Goal: Task Accomplishment & Management: Use online tool/utility

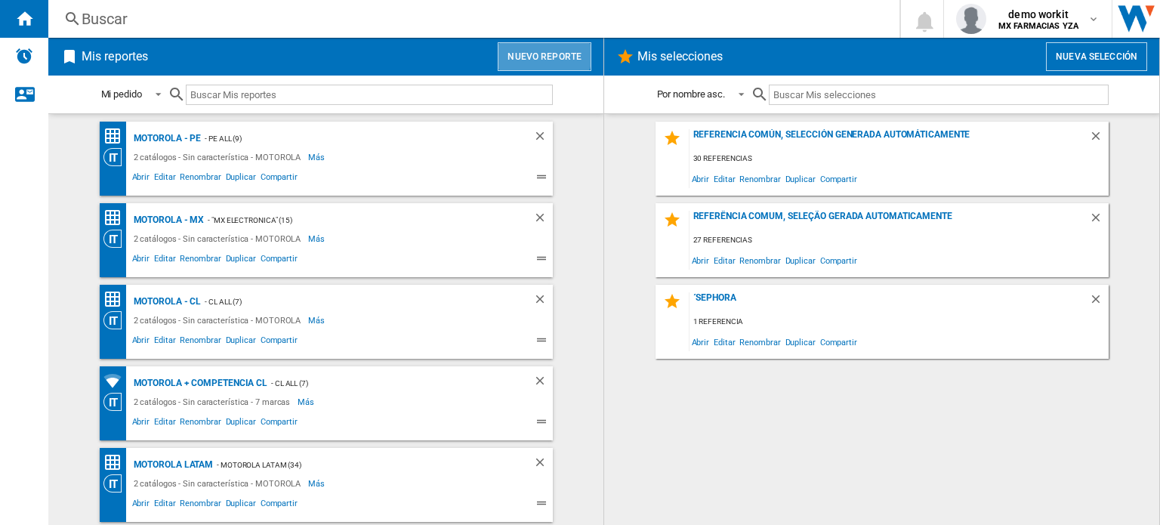
click at [538, 51] on button "Nuevo reporte" at bounding box center [545, 56] width 94 height 29
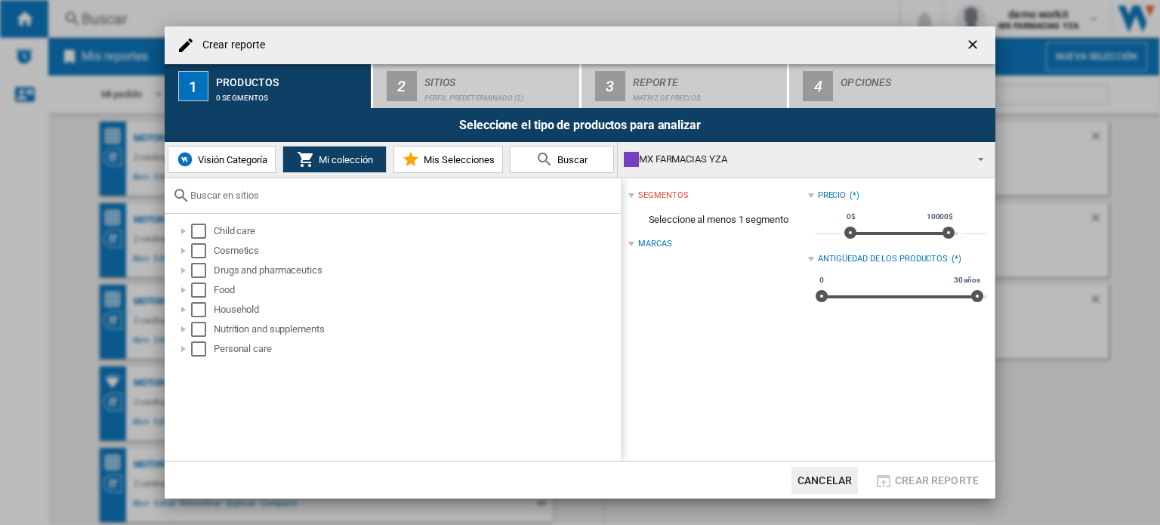
click at [721, 168] on div "MX FARMACIAS YZA" at bounding box center [794, 159] width 341 height 21
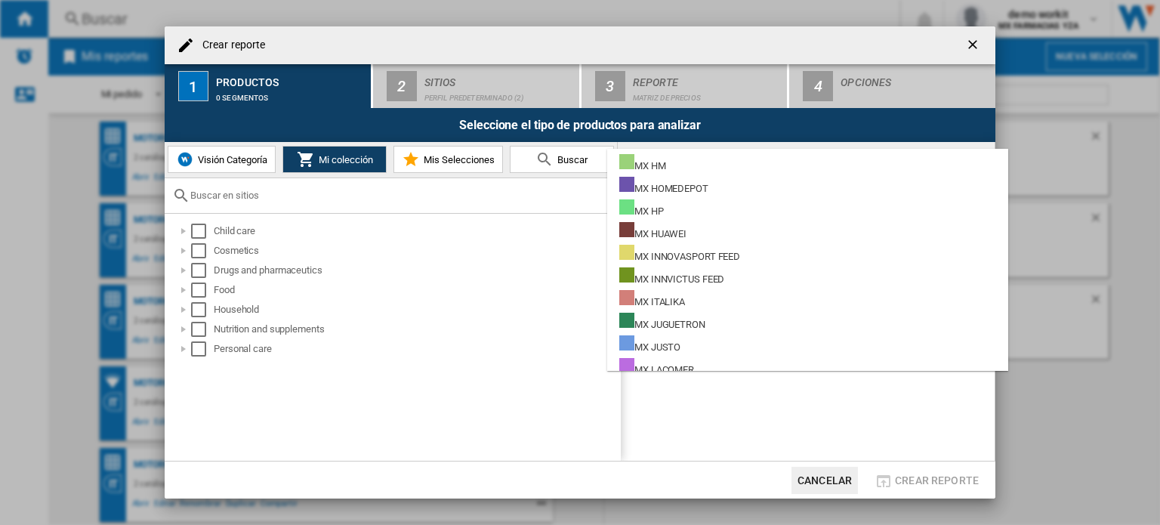
scroll to position [10692, 0]
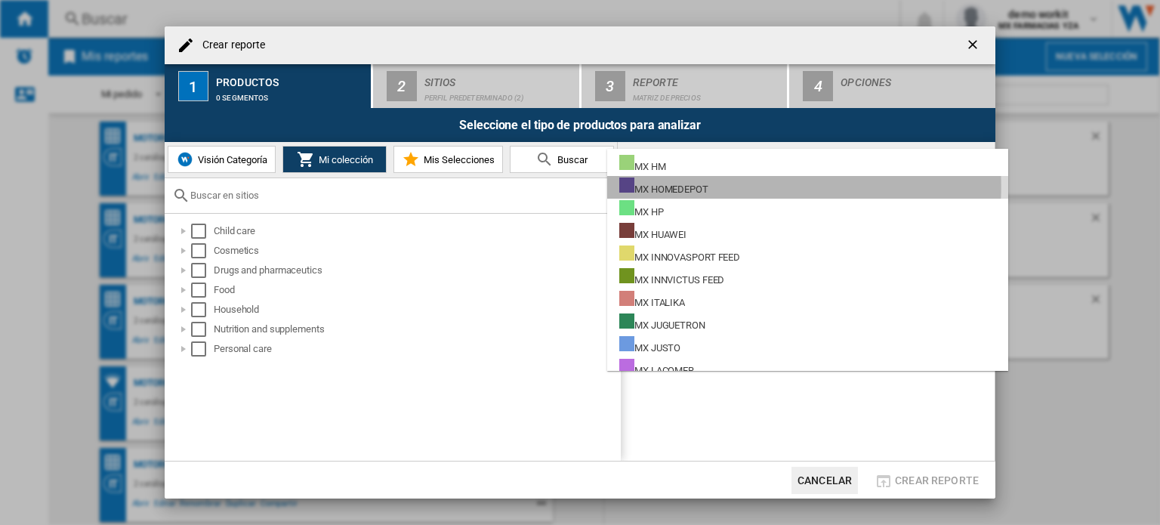
click at [700, 187] on div "MX HOMEDEPOT" at bounding box center [663, 187] width 89 height 19
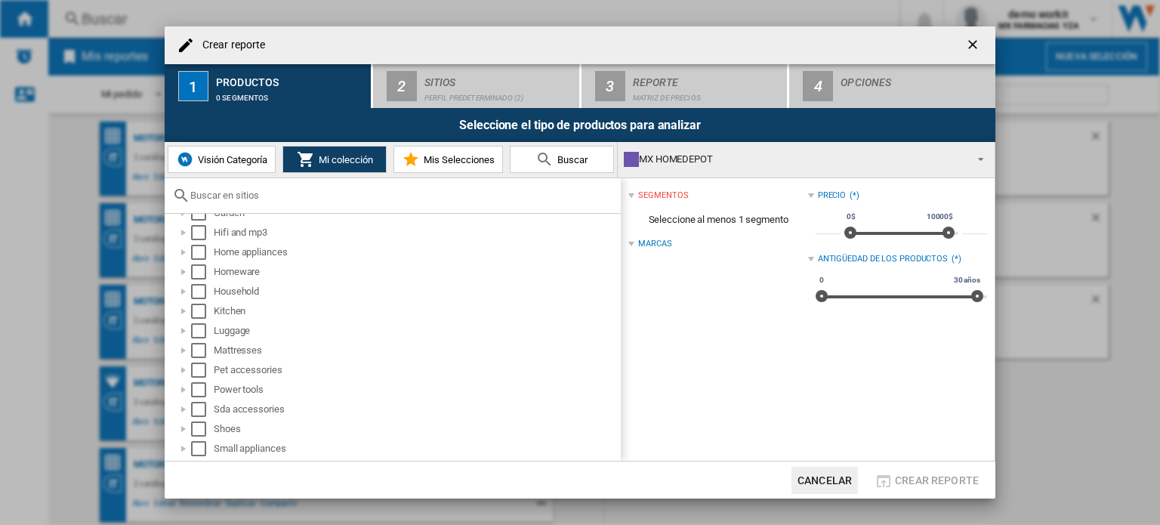
scroll to position [329, 0]
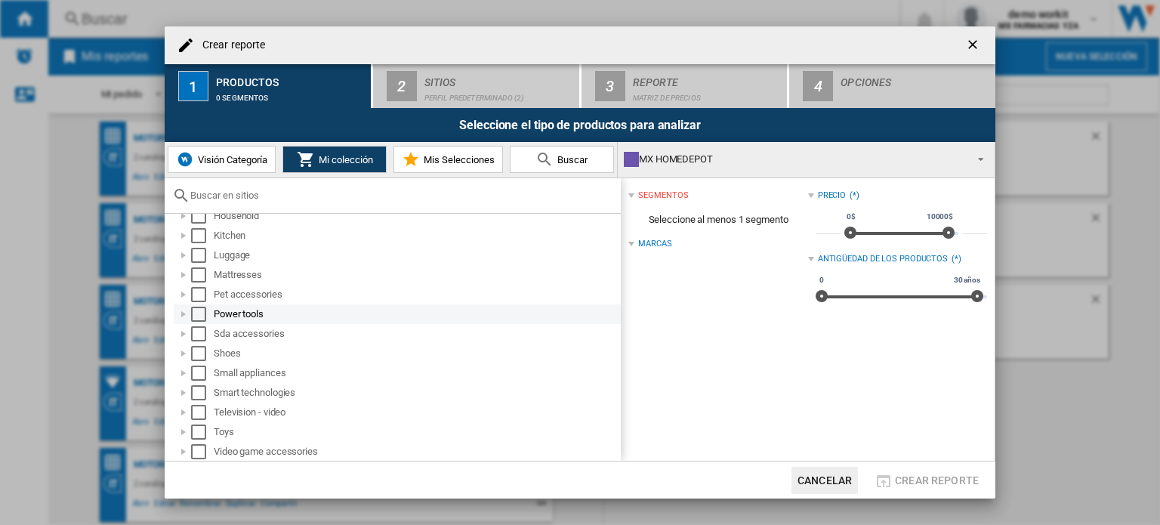
click at [186, 314] on div at bounding box center [183, 314] width 15 height 15
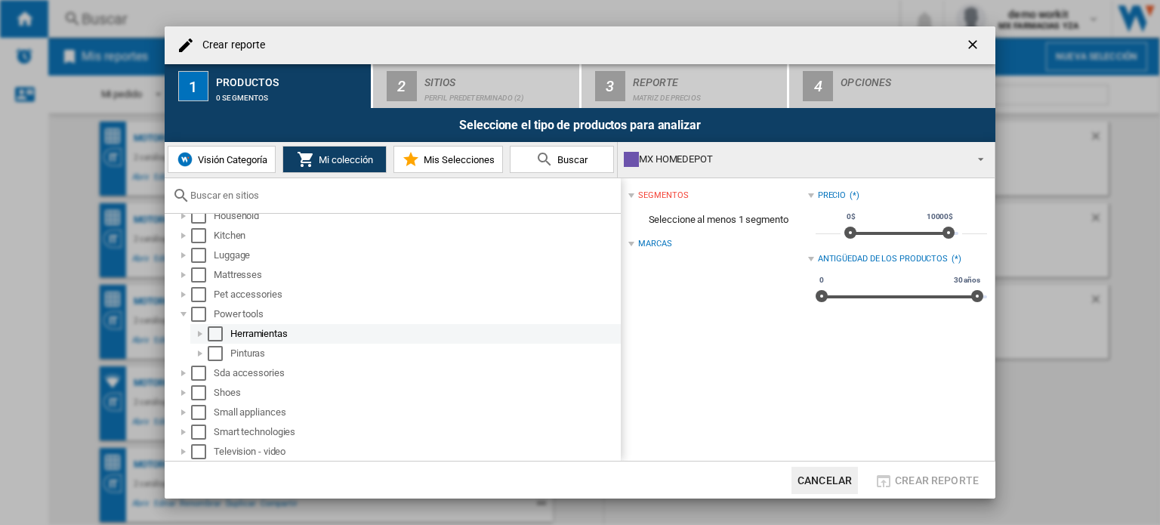
click at [198, 332] on div at bounding box center [200, 333] width 15 height 15
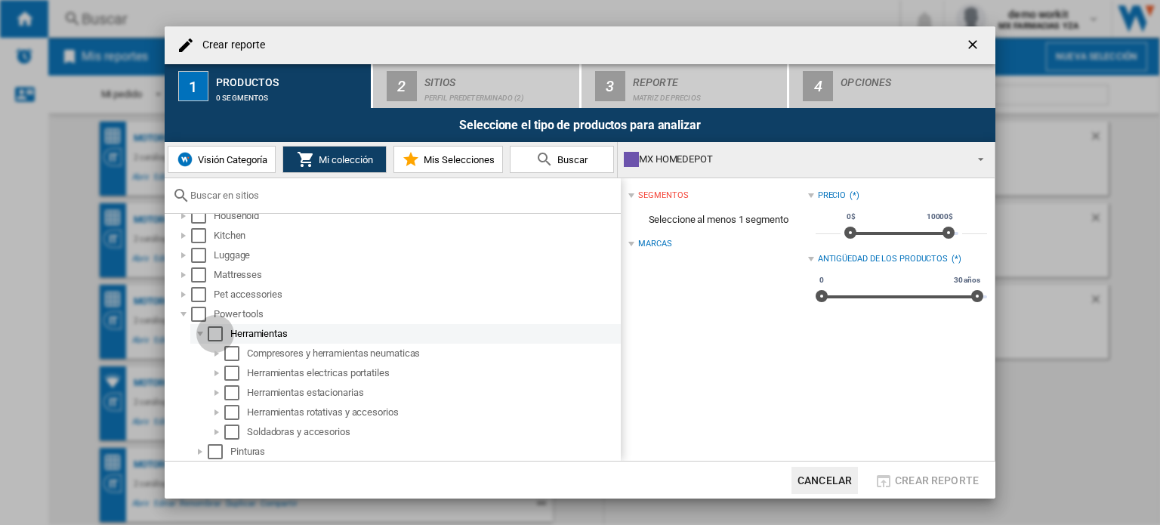
click at [214, 335] on div "Select" at bounding box center [215, 333] width 15 height 15
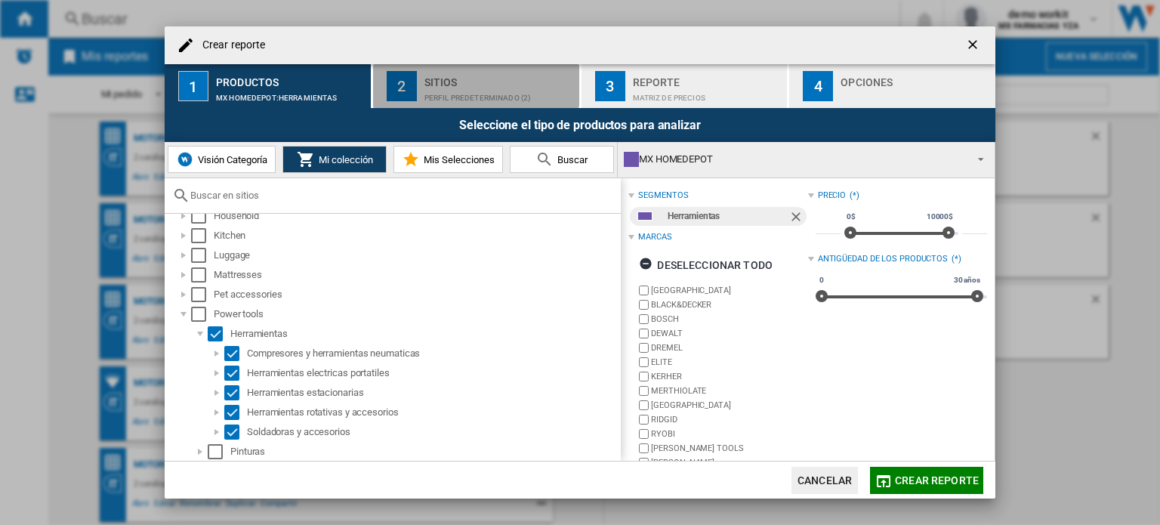
click at [474, 82] on div "Sitios" at bounding box center [499, 78] width 149 height 16
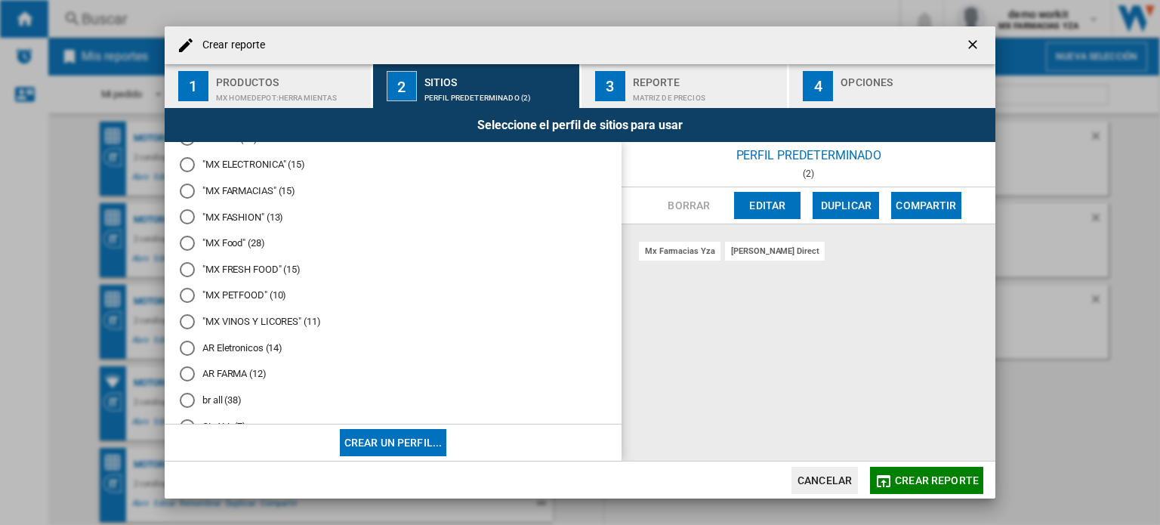
scroll to position [71, 0]
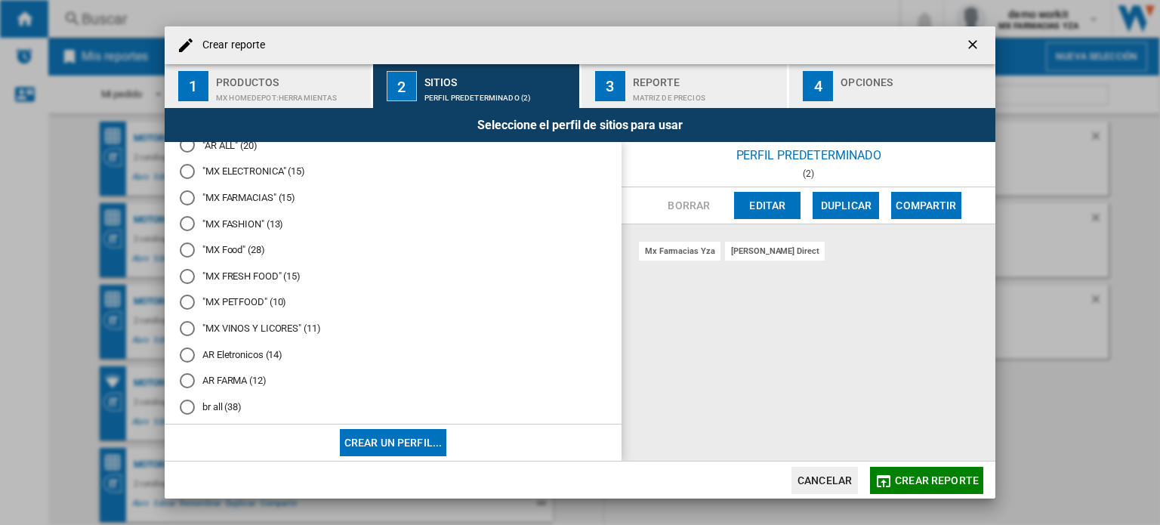
click at [267, 171] on md-radio-button ""MX ELECTRONICA" (15)" at bounding box center [393, 172] width 427 height 14
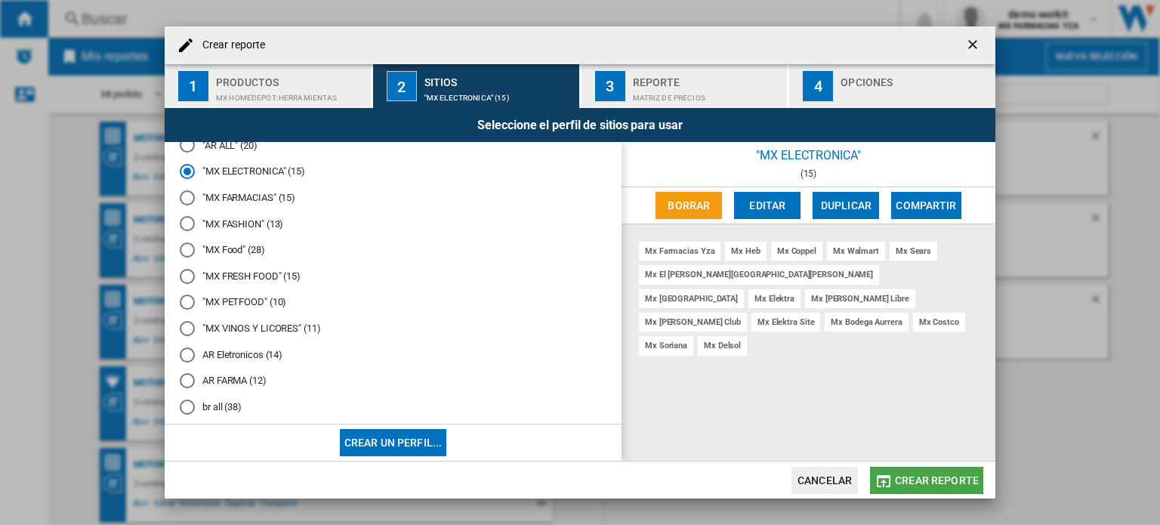
click at [908, 473] on button "Crear reporte" at bounding box center [926, 480] width 113 height 27
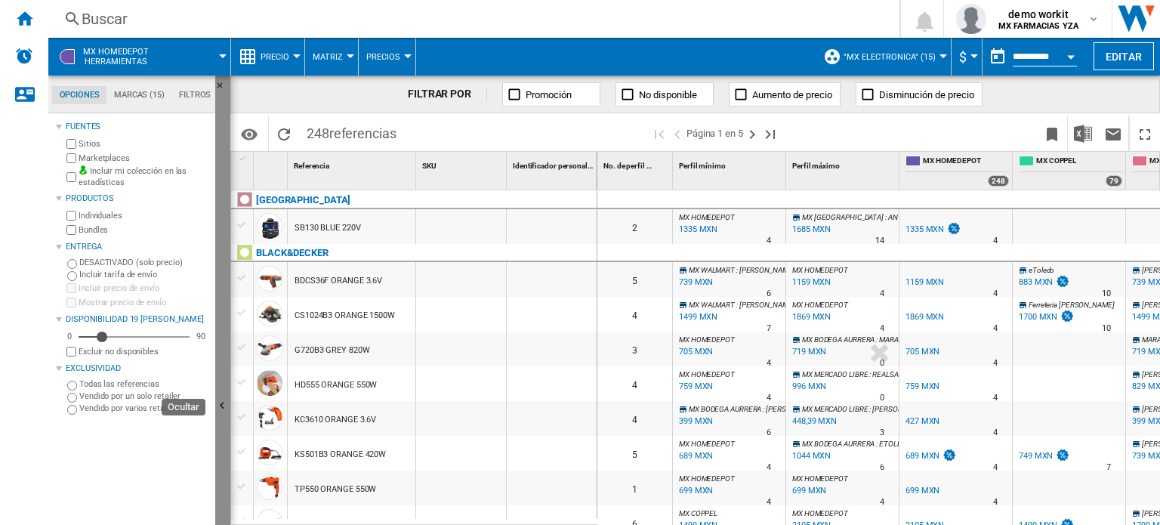
click at [227, 394] on button "Ocultar" at bounding box center [222, 407] width 15 height 663
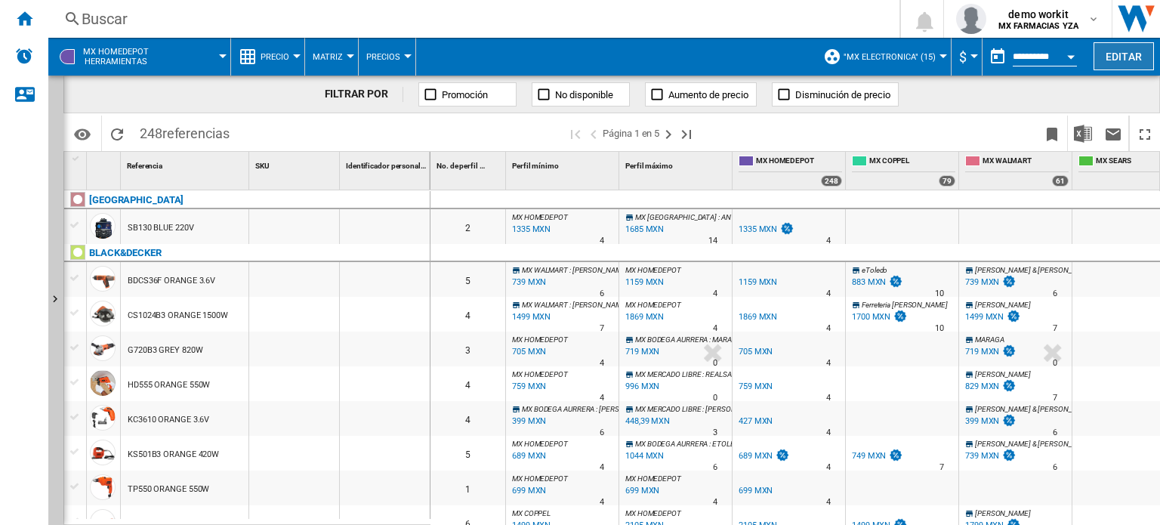
click at [1129, 60] on button "Editar" at bounding box center [1124, 56] width 60 height 28
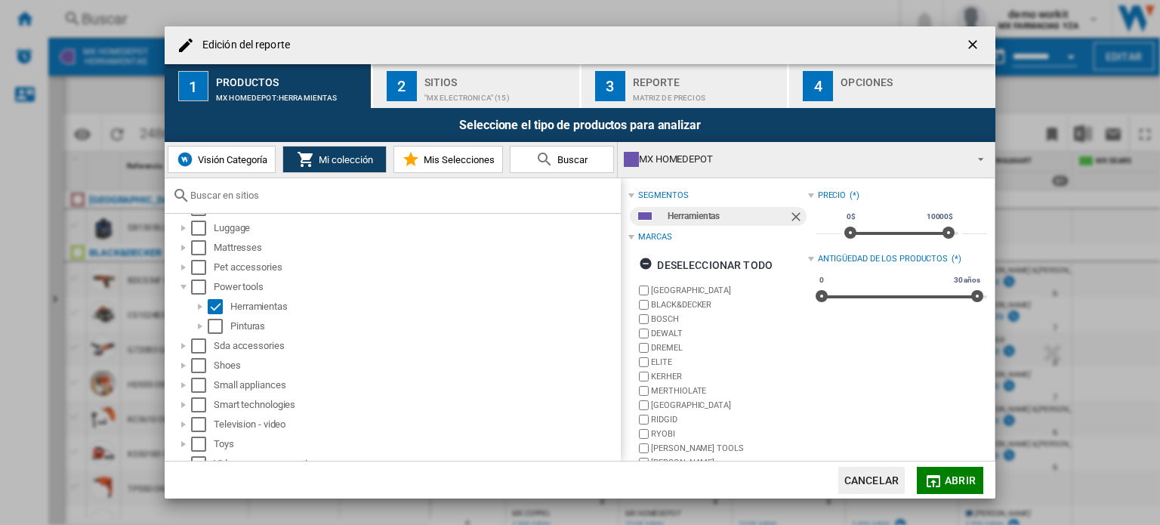
scroll to position [355, 0]
click at [199, 305] on div "Edición del ..." at bounding box center [200, 308] width 15 height 15
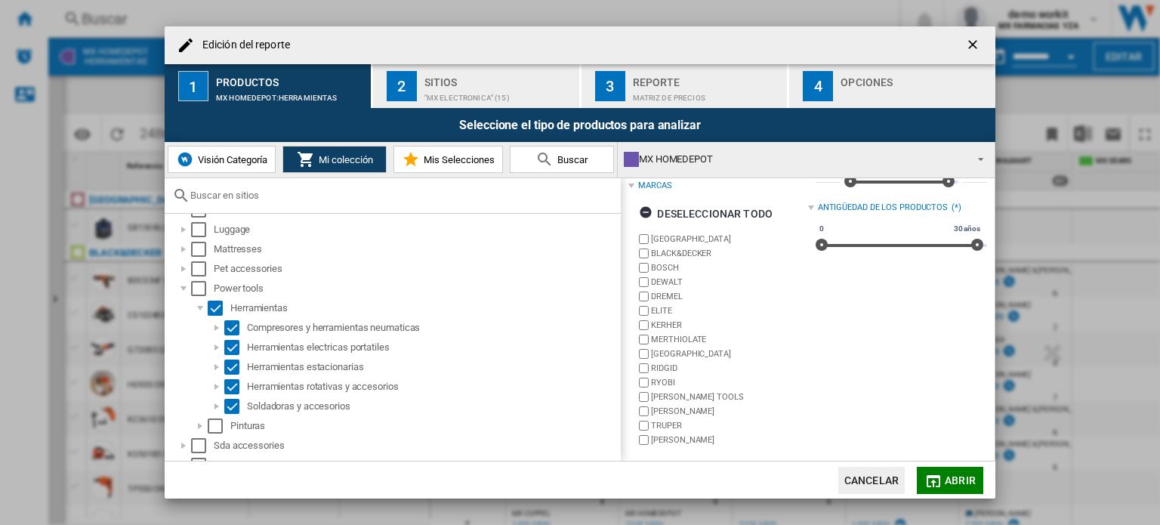
scroll to position [51, 0]
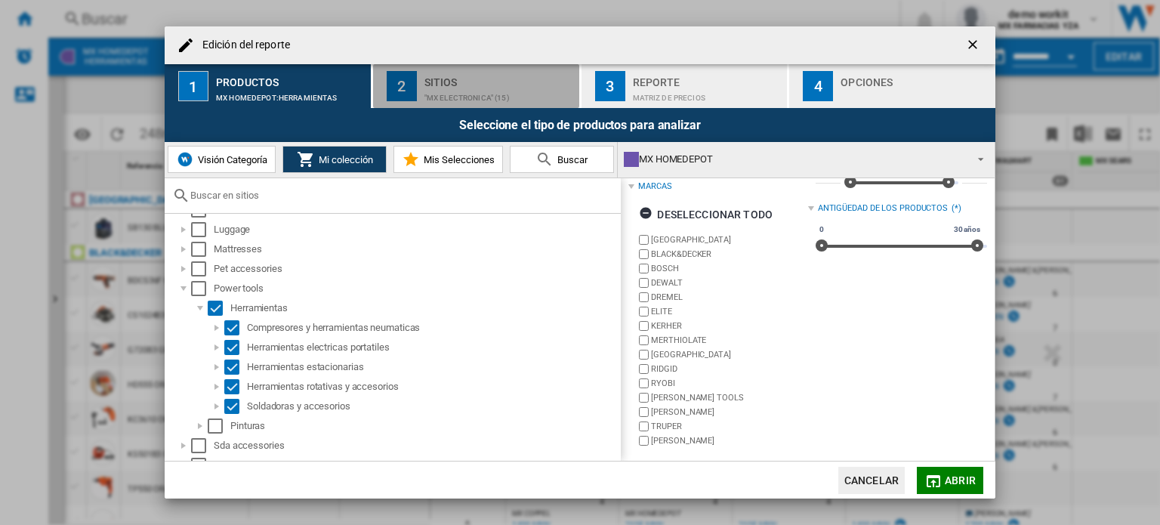
click at [483, 93] on div ""MX ELECTRONICA" (15)" at bounding box center [499, 94] width 149 height 16
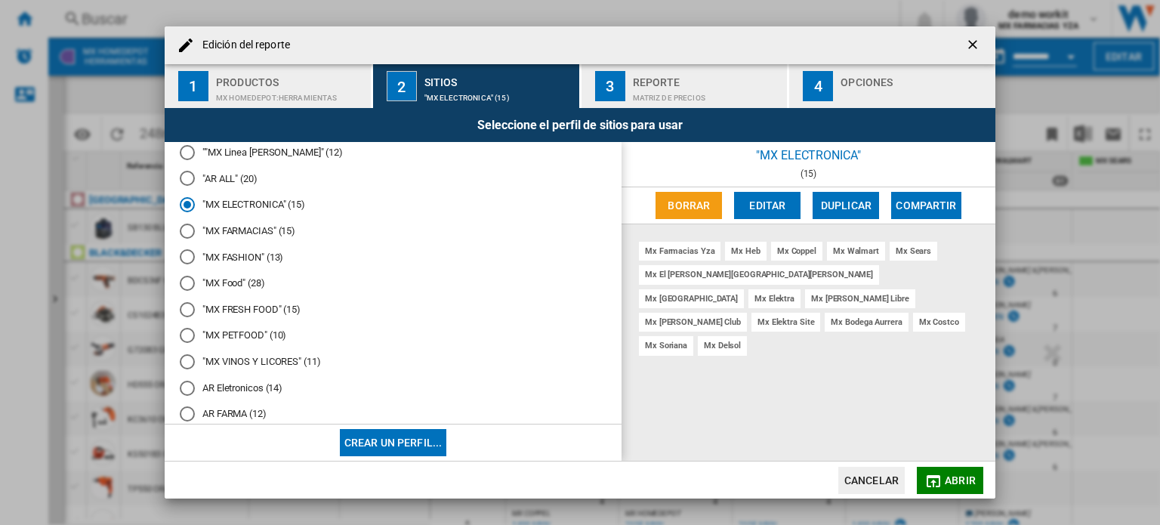
scroll to position [36, 0]
click at [230, 212] on md-radio-button ""MX ELECTRONICA" (15)" at bounding box center [393, 206] width 427 height 14
click at [943, 476] on md-icon "Edición del ..." at bounding box center [934, 481] width 18 height 18
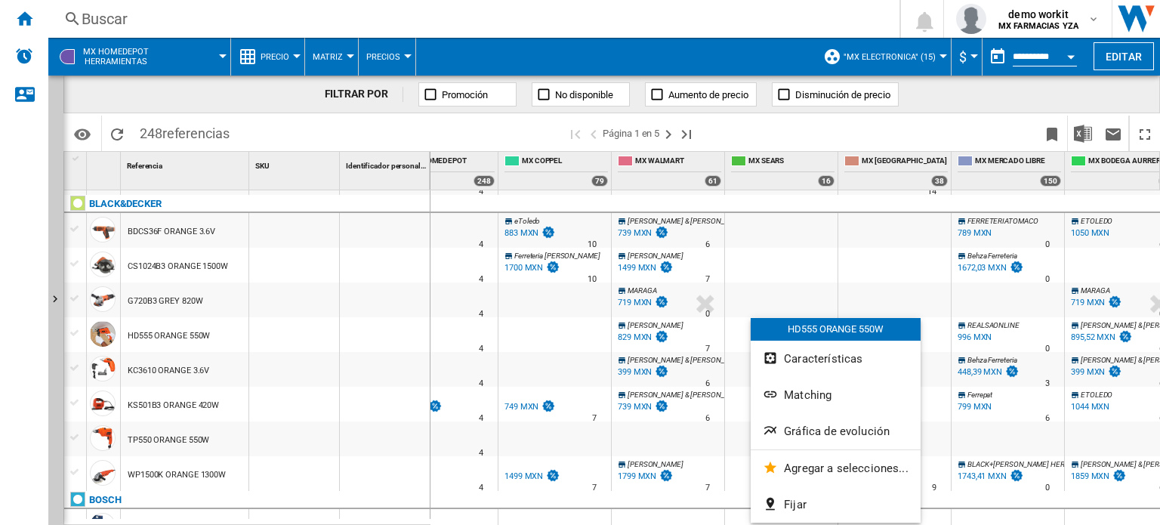
scroll to position [0, 182]
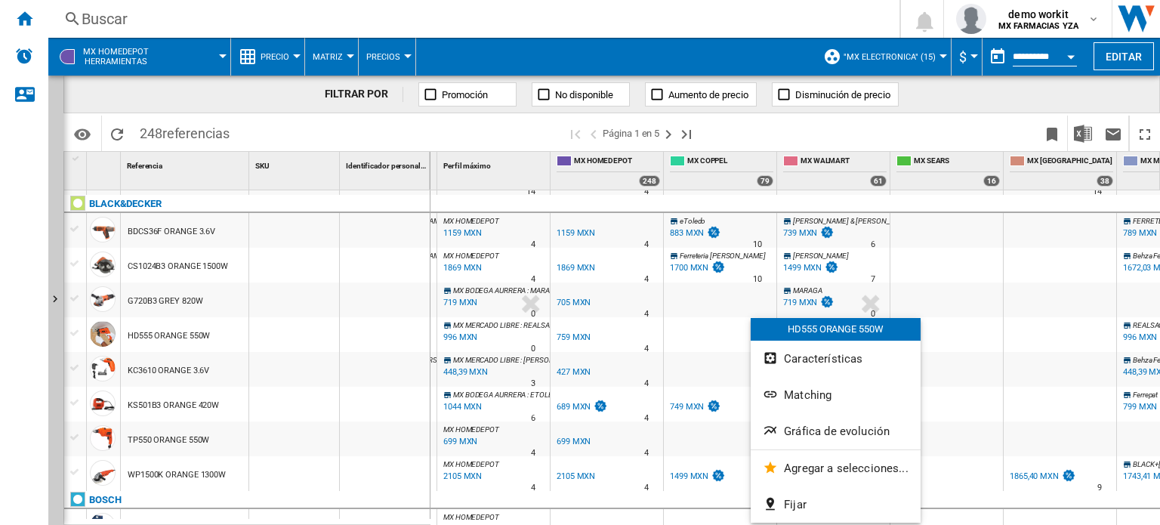
click at [674, 320] on div at bounding box center [580, 262] width 1160 height 525
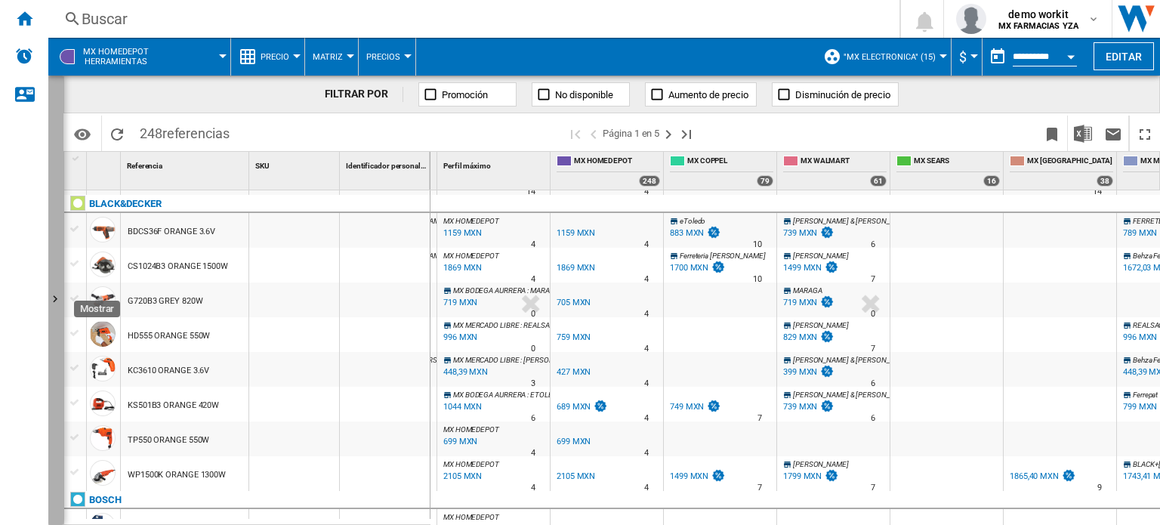
click at [57, 219] on button "Mostrar" at bounding box center [55, 300] width 15 height 449
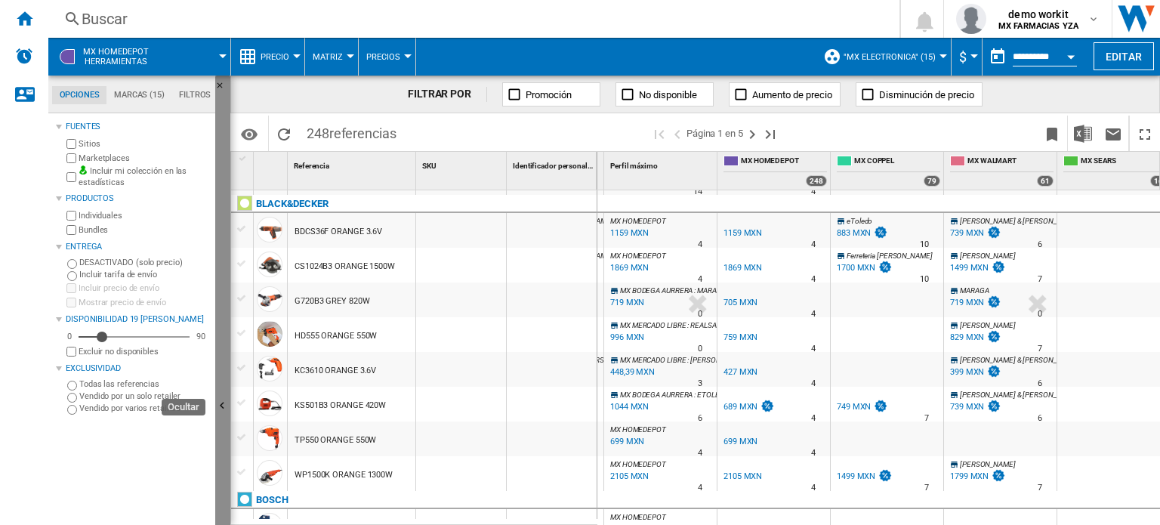
click at [221, 292] on button "Ocultar" at bounding box center [222, 407] width 15 height 663
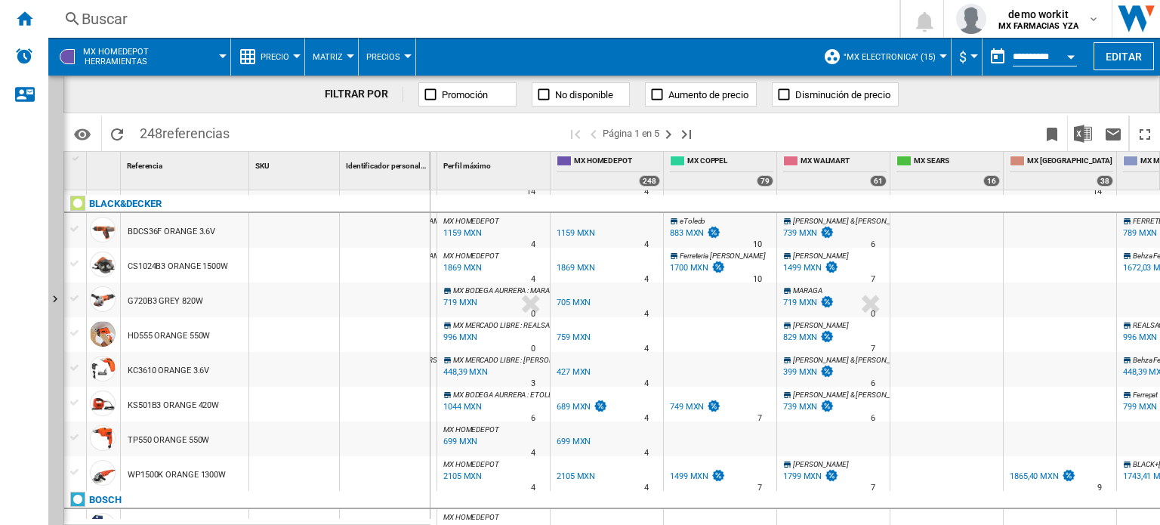
click at [798, 298] on div "719 MXN" at bounding box center [800, 303] width 34 height 10
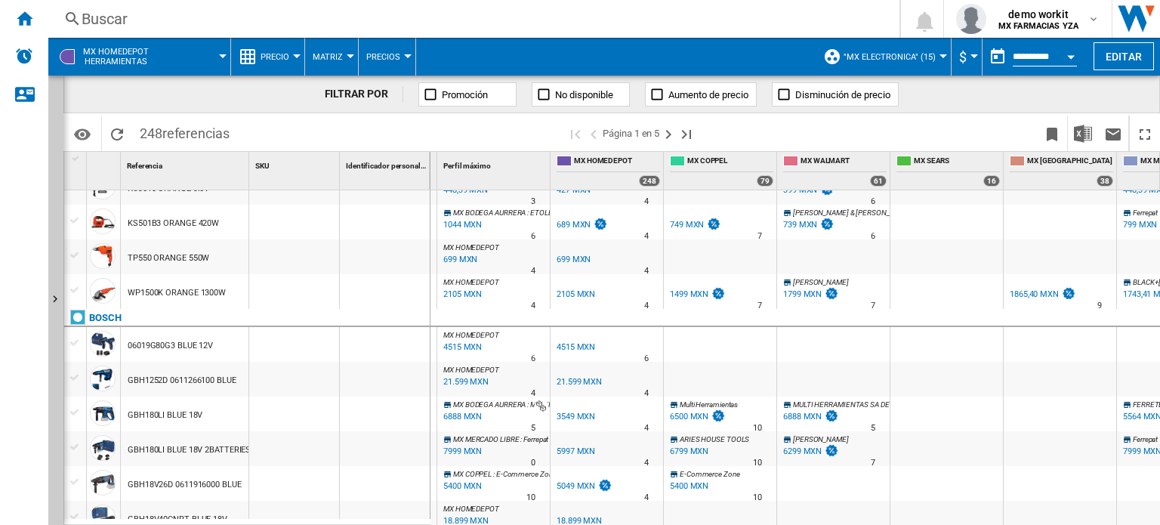
scroll to position [310, 0]
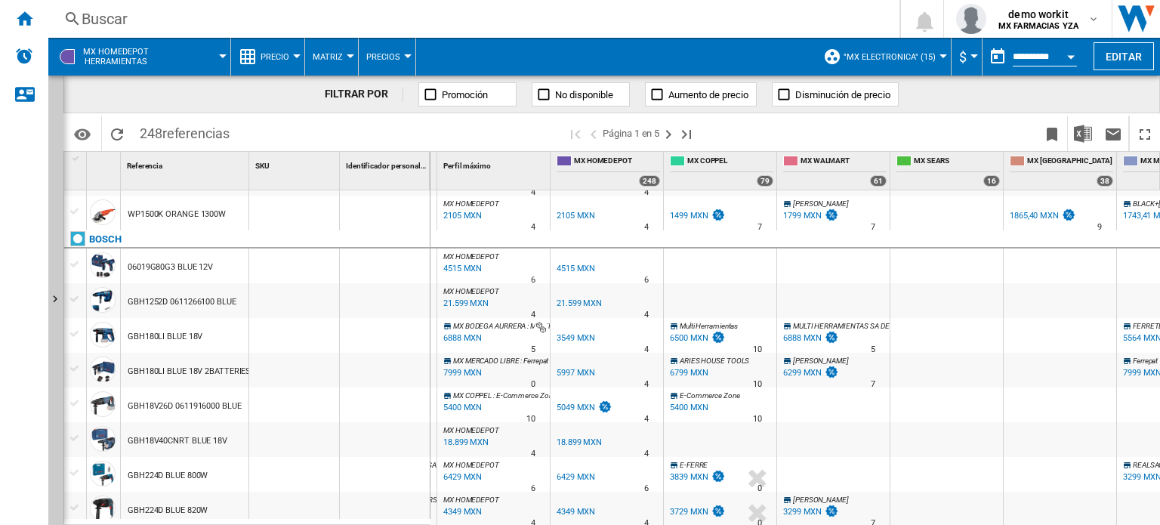
click at [292, 51] on button "Precio" at bounding box center [279, 57] width 36 height 38
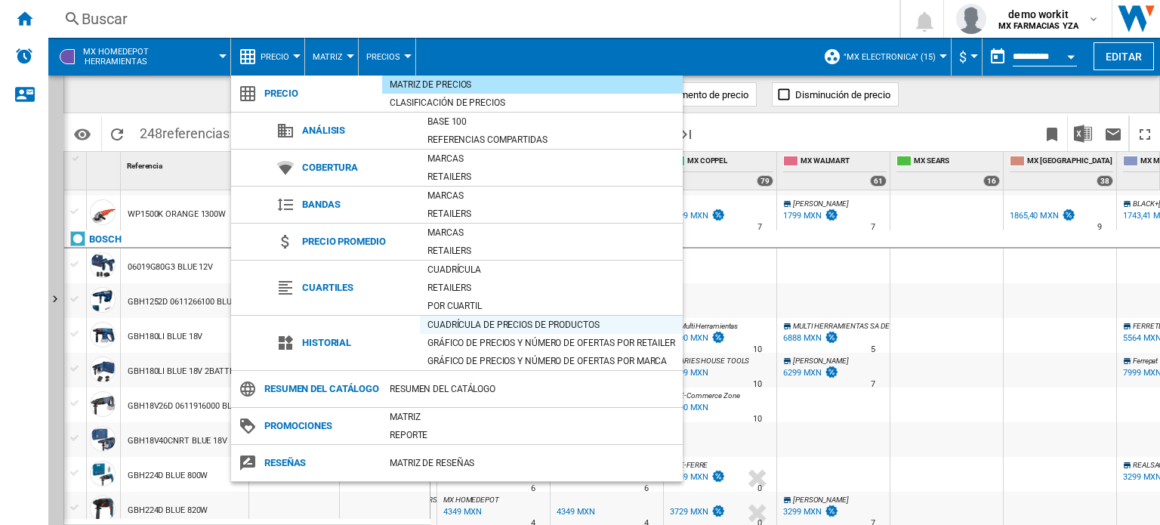
click at [453, 328] on div "Cuadrícula de precios de productos" at bounding box center [551, 324] width 263 height 15
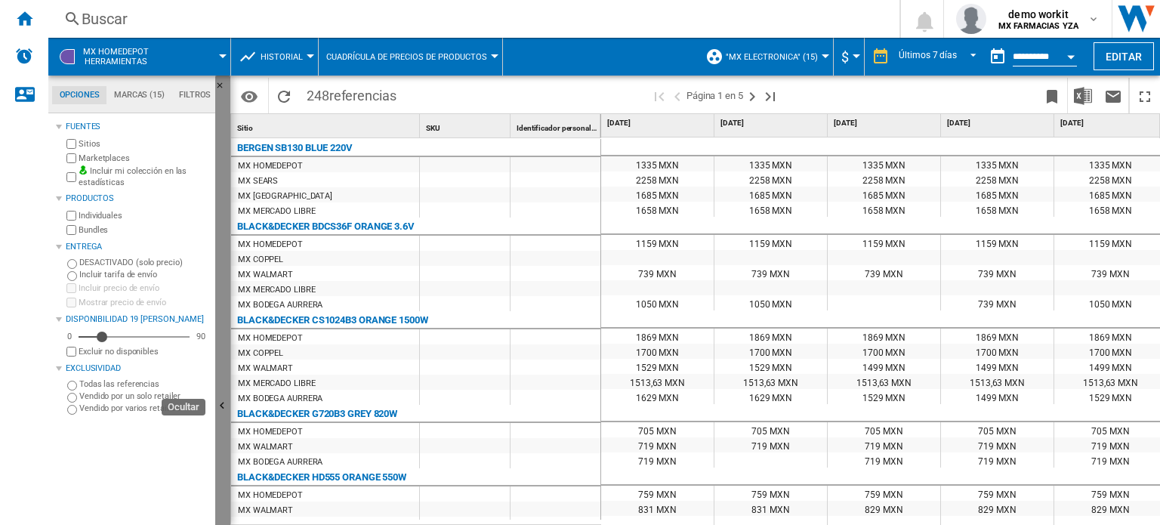
click at [227, 343] on button "Ocultar" at bounding box center [222, 407] width 15 height 663
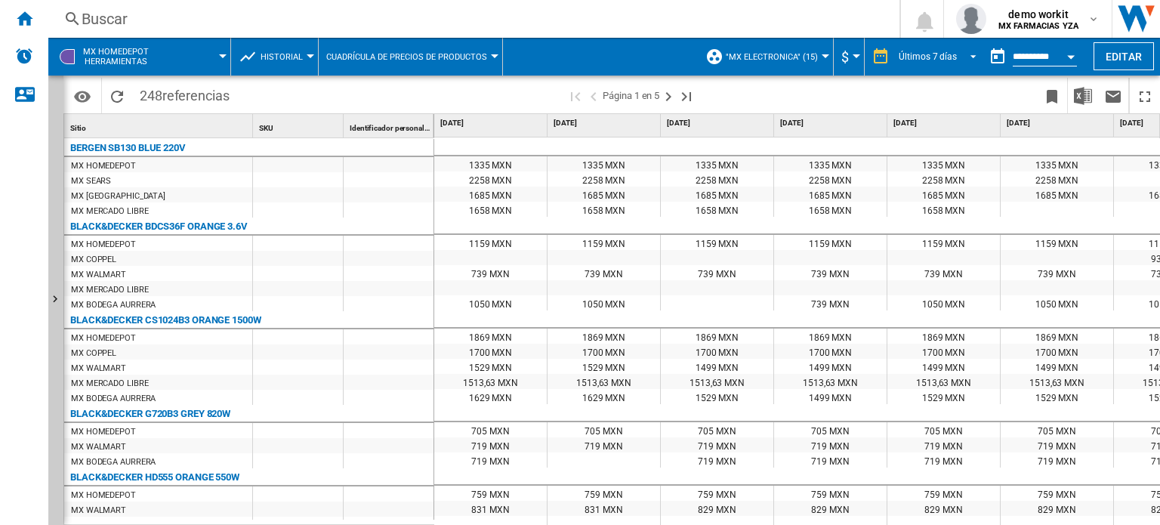
click at [970, 57] on span "REPORTS.WIZARD.STEPS.REPORT.STEPS.REPORT_OPTIONS.PERIOD: Últimos 7 días" at bounding box center [969, 55] width 18 height 14
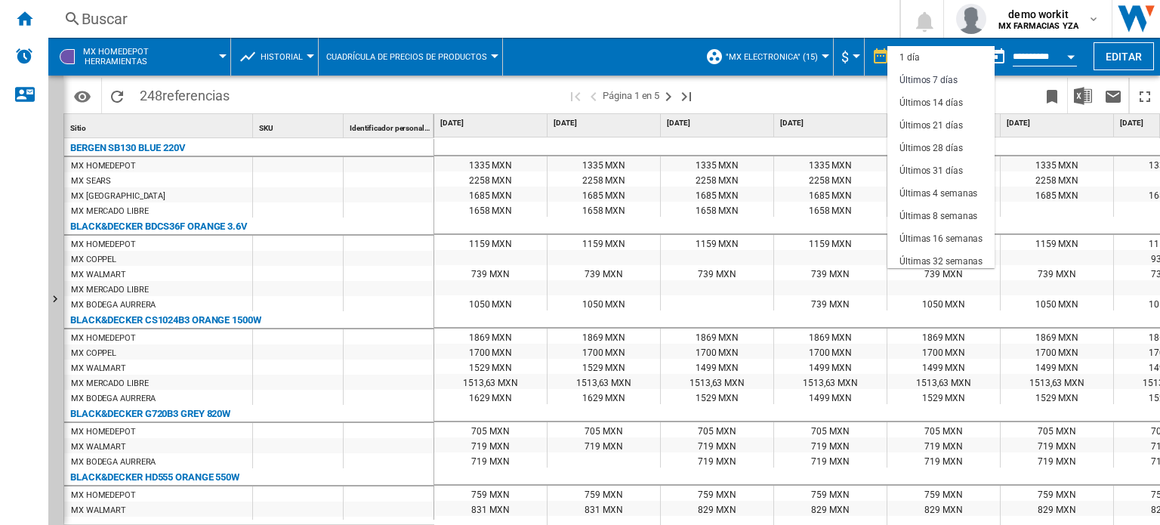
click at [1067, 57] on md-backdrop at bounding box center [580, 262] width 1160 height 525
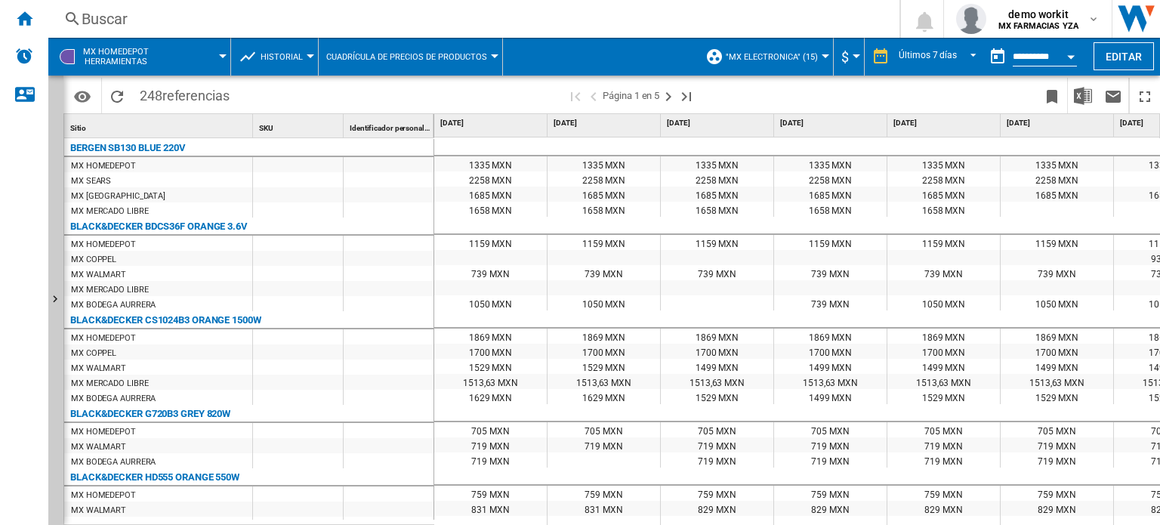
click at [1067, 57] on div "Open calendar" at bounding box center [1071, 57] width 8 height 4
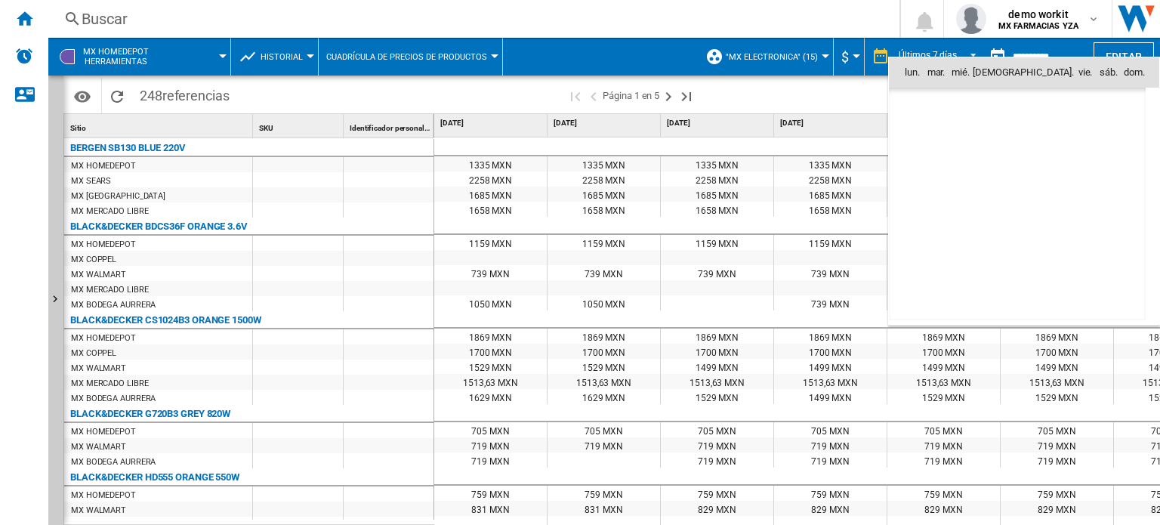
scroll to position [7207, 0]
drag, startPoint x: 1012, startPoint y: 159, endPoint x: 861, endPoint y: 89, distance: 165.9
click at [861, 89] on div at bounding box center [580, 262] width 1160 height 525
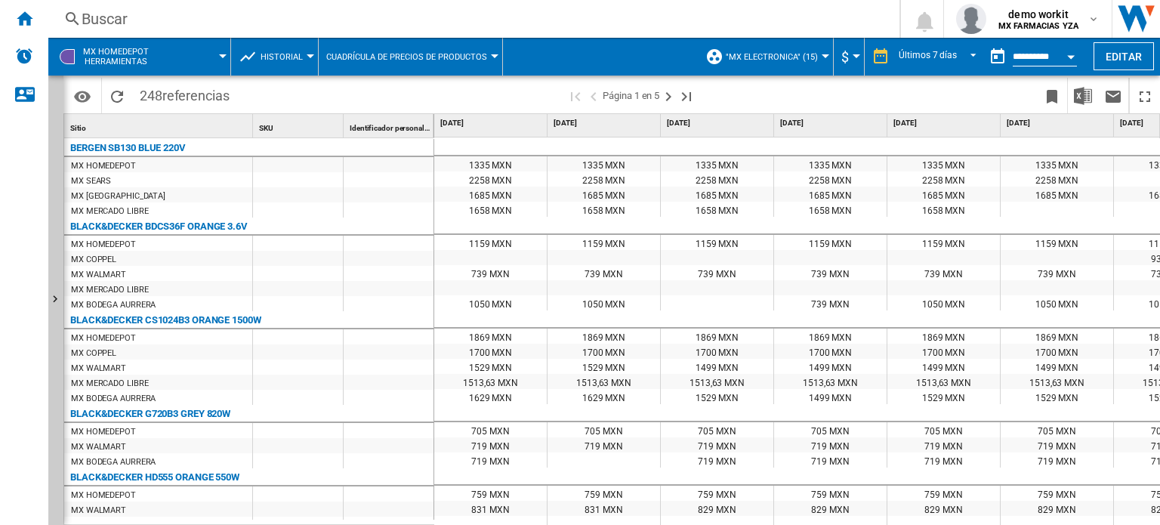
click at [360, 39] on button "Cuadrícula de precios de productos" at bounding box center [410, 57] width 168 height 38
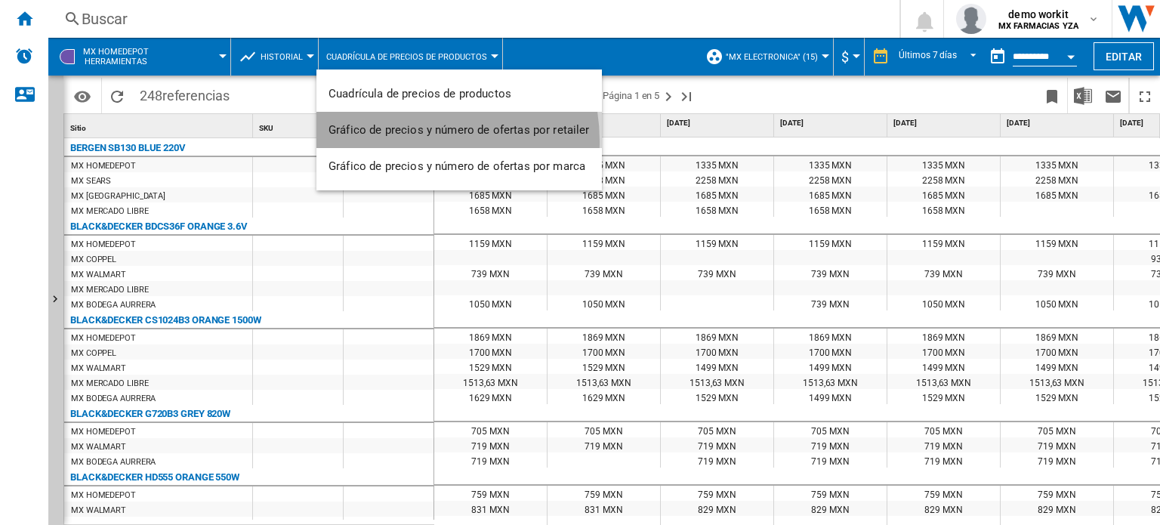
click at [404, 141] on button "Gráfico de precios y número de ofertas por retailer" at bounding box center [460, 130] width 286 height 36
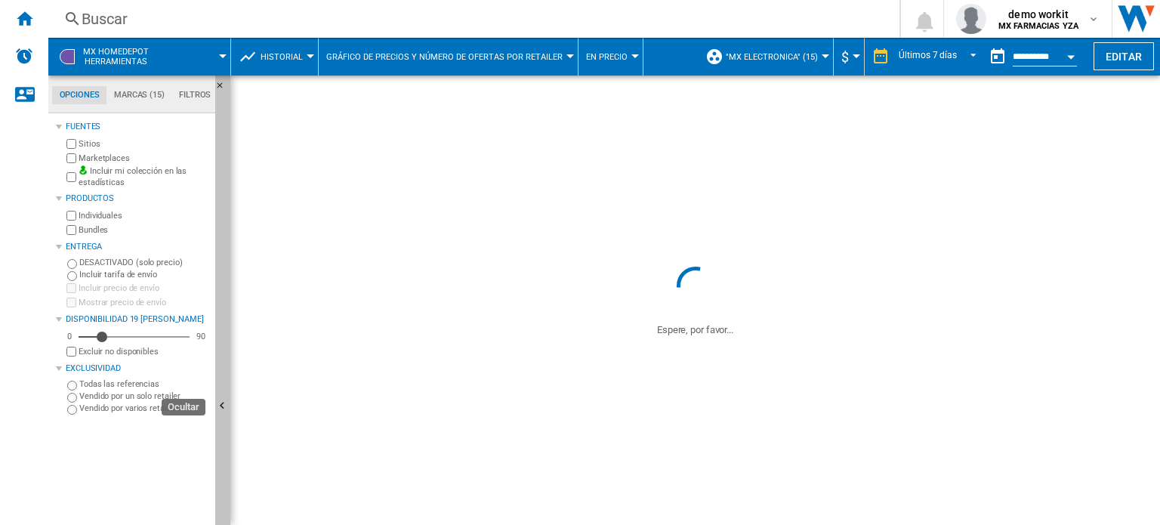
click at [224, 296] on button "Ocultar" at bounding box center [222, 407] width 15 height 663
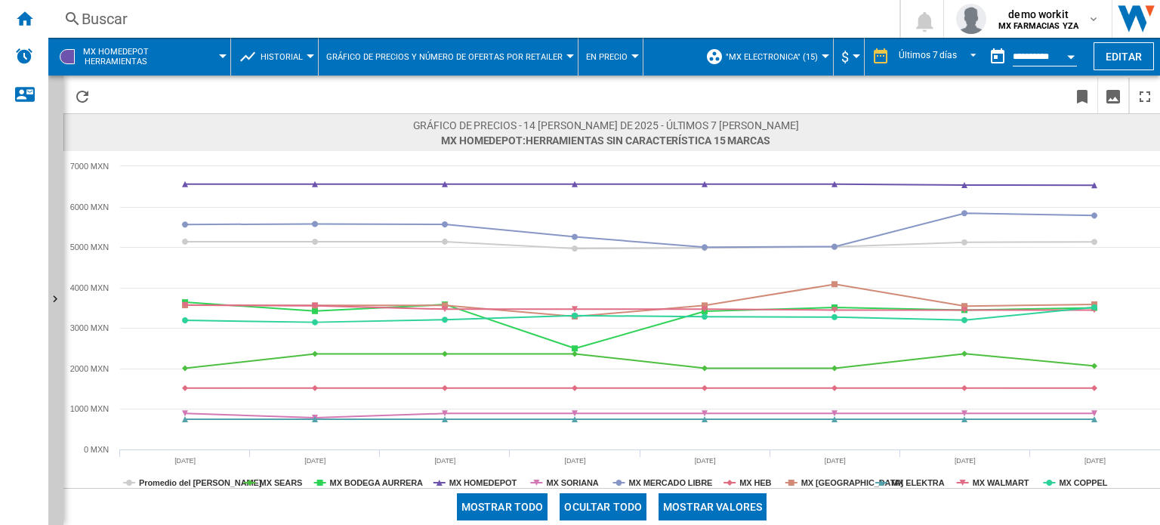
click at [294, 54] on span "Historial" at bounding box center [282, 57] width 42 height 10
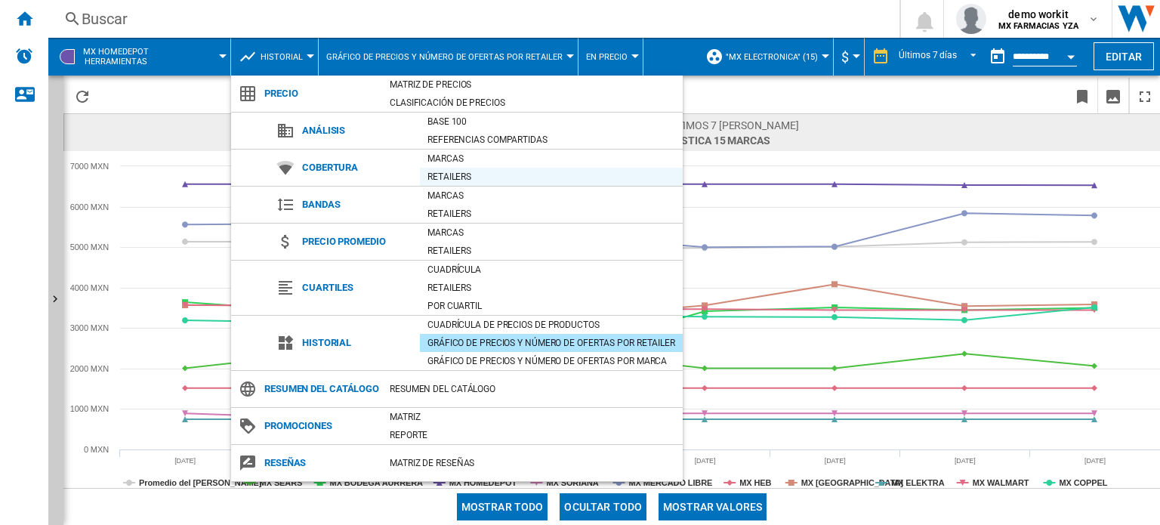
click at [444, 173] on div "Retailers" at bounding box center [551, 176] width 263 height 15
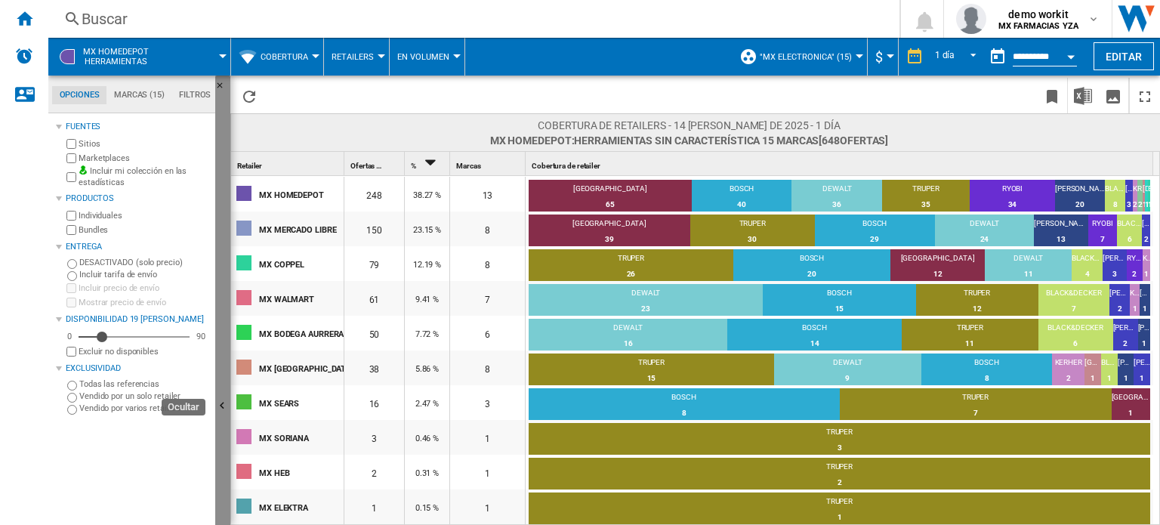
click at [229, 306] on button "Ocultar" at bounding box center [222, 407] width 15 height 663
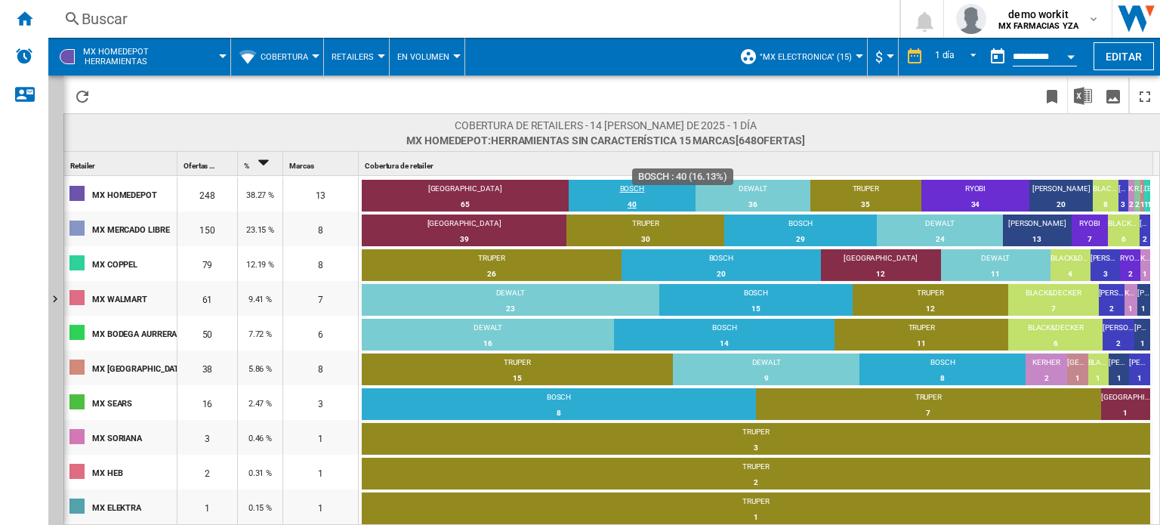
click at [644, 188] on div "BOSCH" at bounding box center [632, 191] width 127 height 14
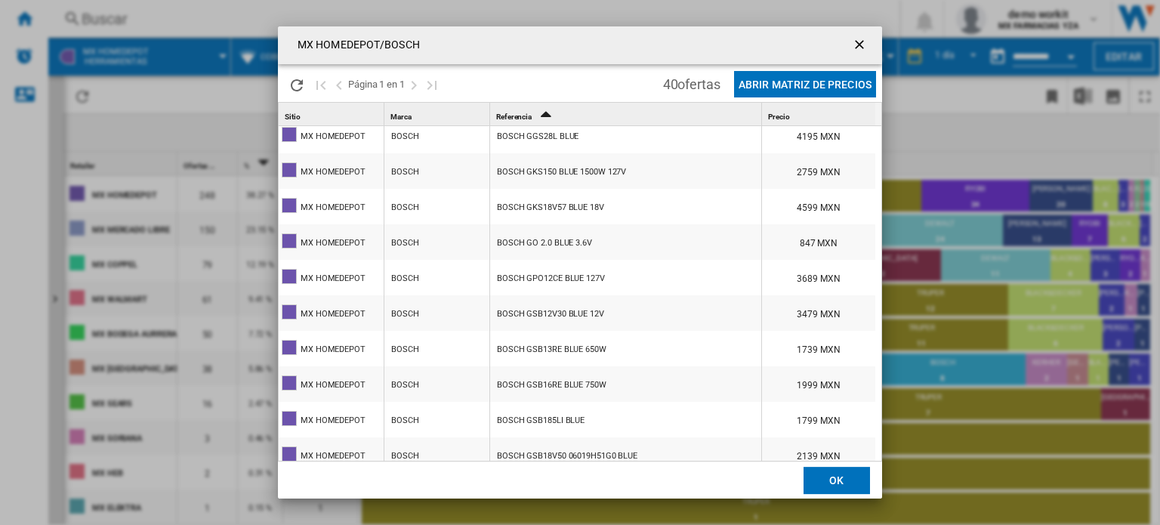
scroll to position [535, 0]
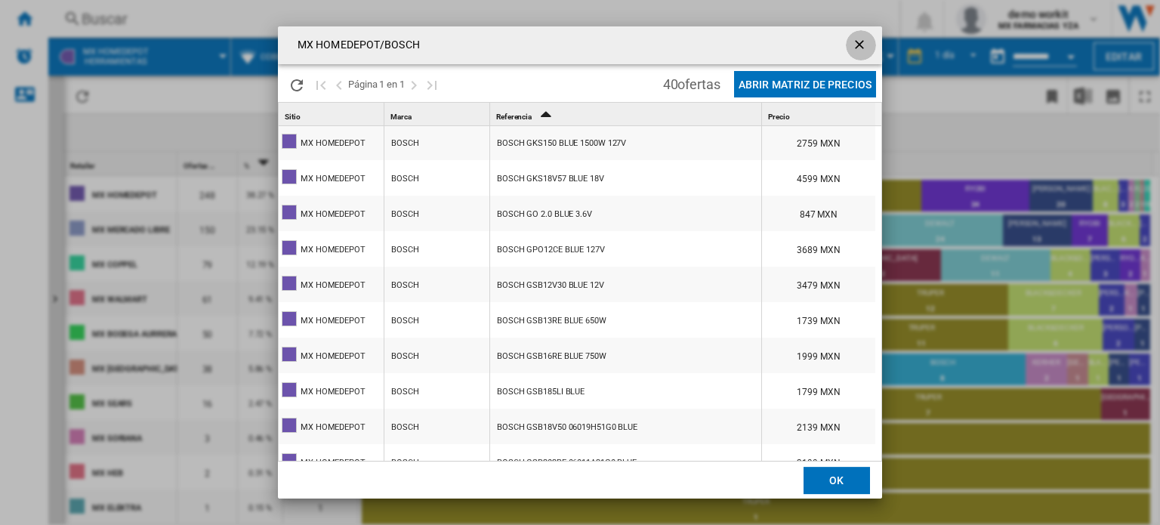
click at [855, 45] on ng-md-icon "getI18NText('BUTTONS.CLOSE_DIALOG')" at bounding box center [861, 46] width 18 height 18
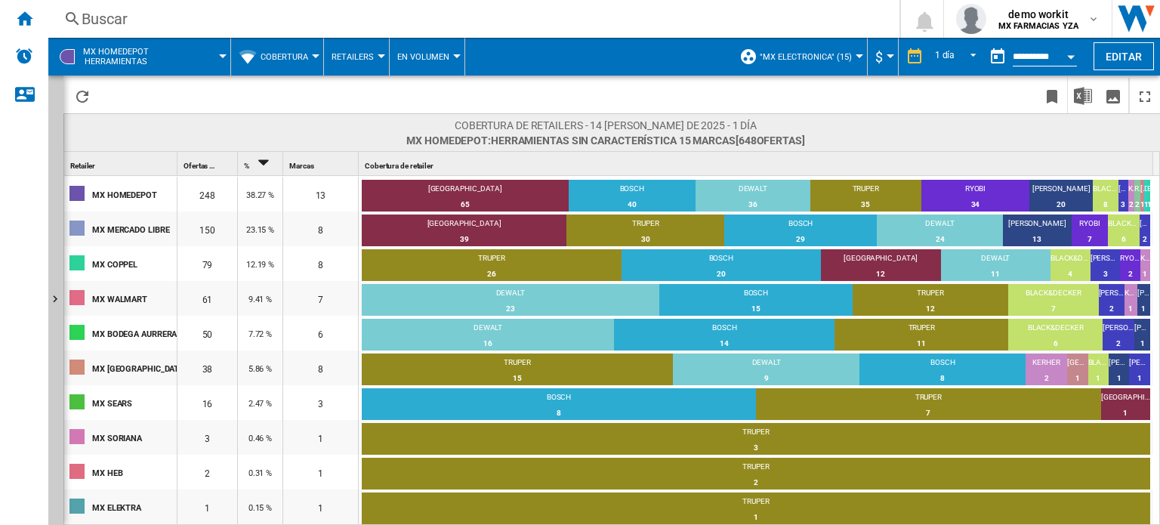
click at [301, 66] on button "Cobertura" at bounding box center [288, 57] width 55 height 38
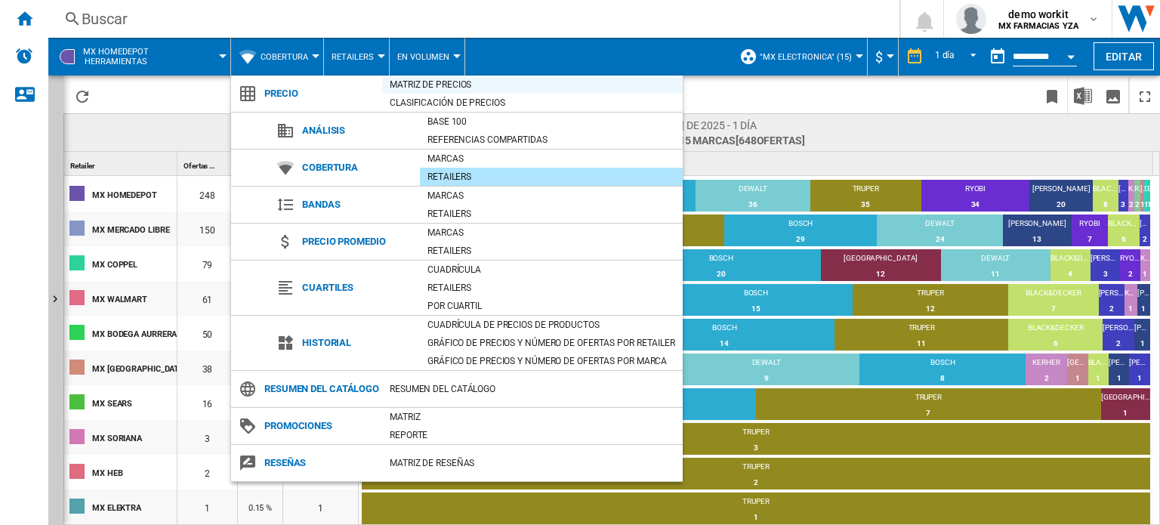
click at [455, 85] on div "Matriz de precios" at bounding box center [532, 84] width 301 height 15
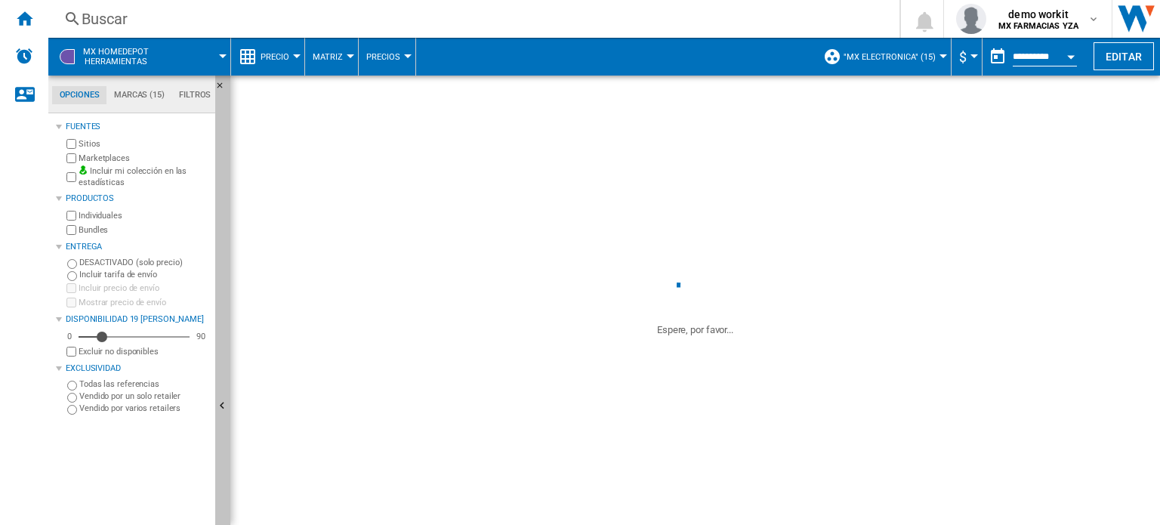
click at [224, 348] on button "Ocultar" at bounding box center [222, 407] width 15 height 663
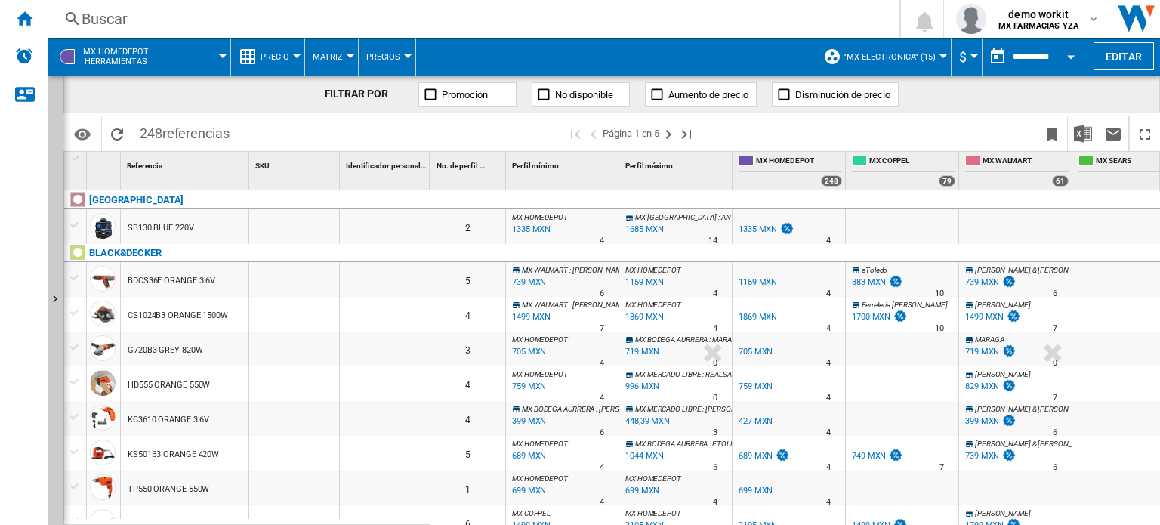
click at [285, 56] on span "Precio" at bounding box center [275, 57] width 29 height 10
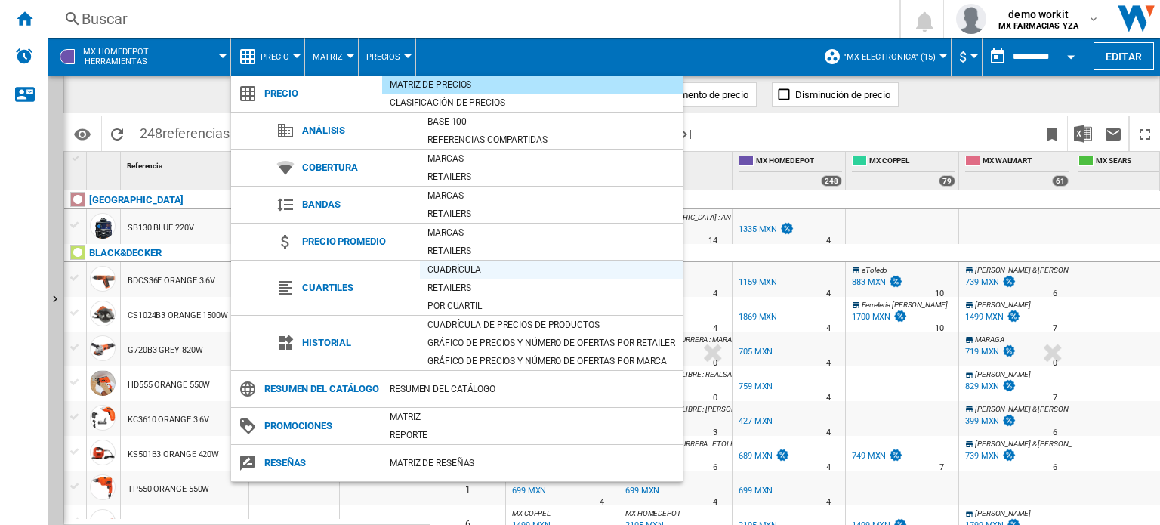
click at [459, 268] on div "Cuadrícula" at bounding box center [551, 269] width 263 height 15
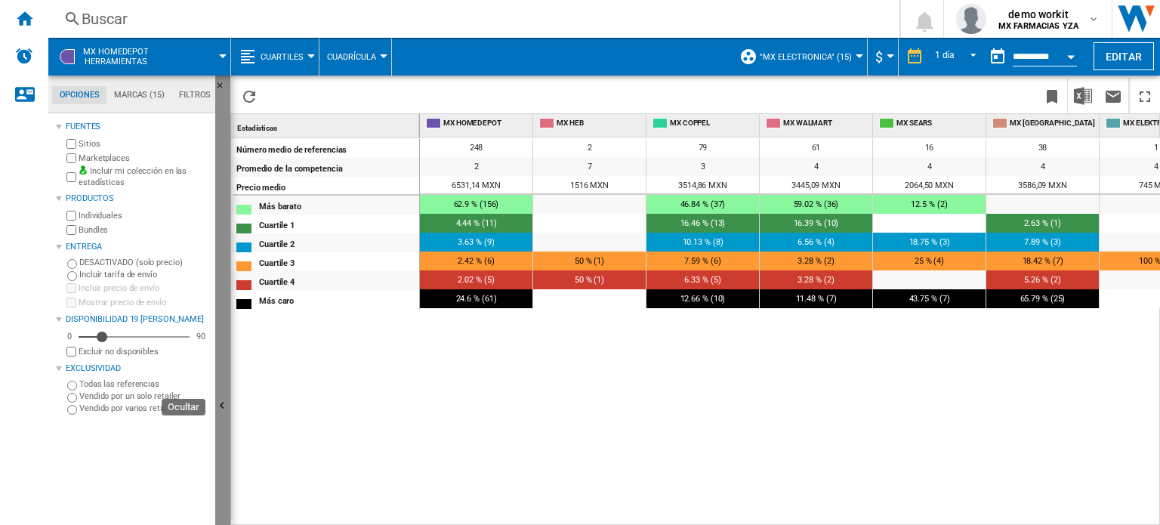
click at [223, 380] on button "Ocultar" at bounding box center [222, 407] width 15 height 663
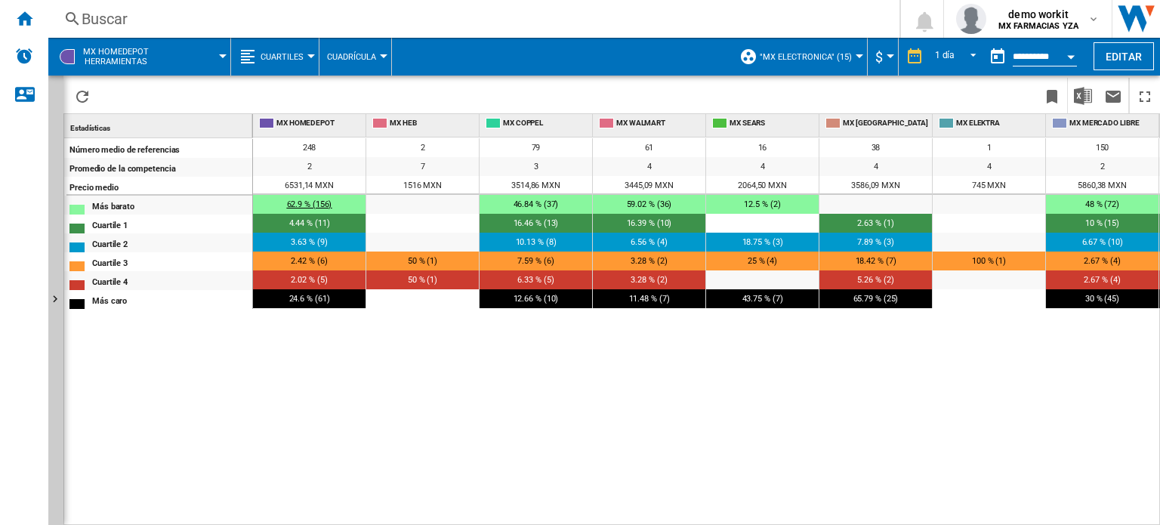
click at [305, 199] on span "62.9 % (156)" at bounding box center [309, 204] width 45 height 10
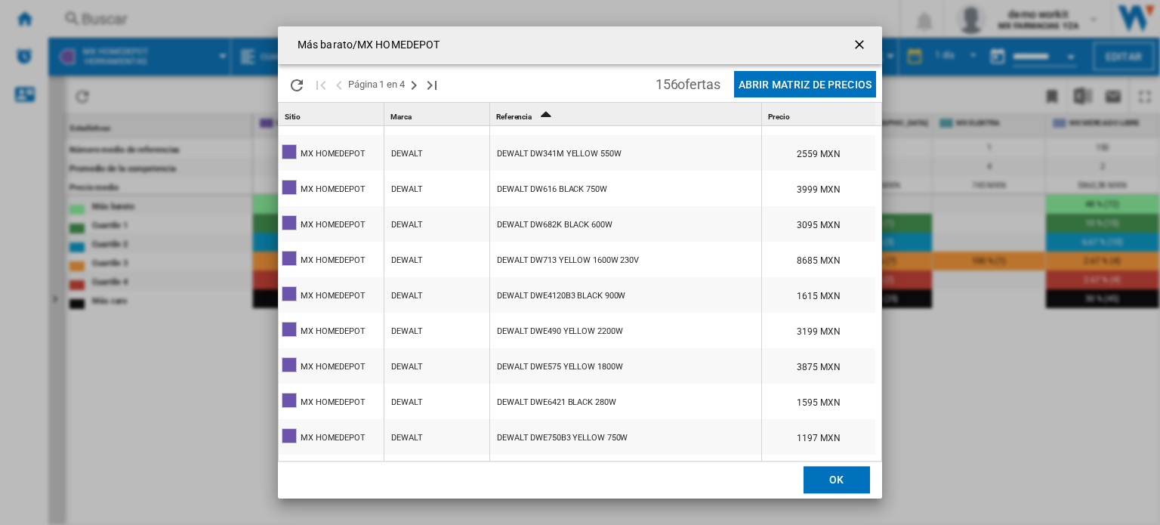
scroll to position [879, 0]
click at [779, 87] on button "Abrir Matriz de precios" at bounding box center [805, 84] width 142 height 26
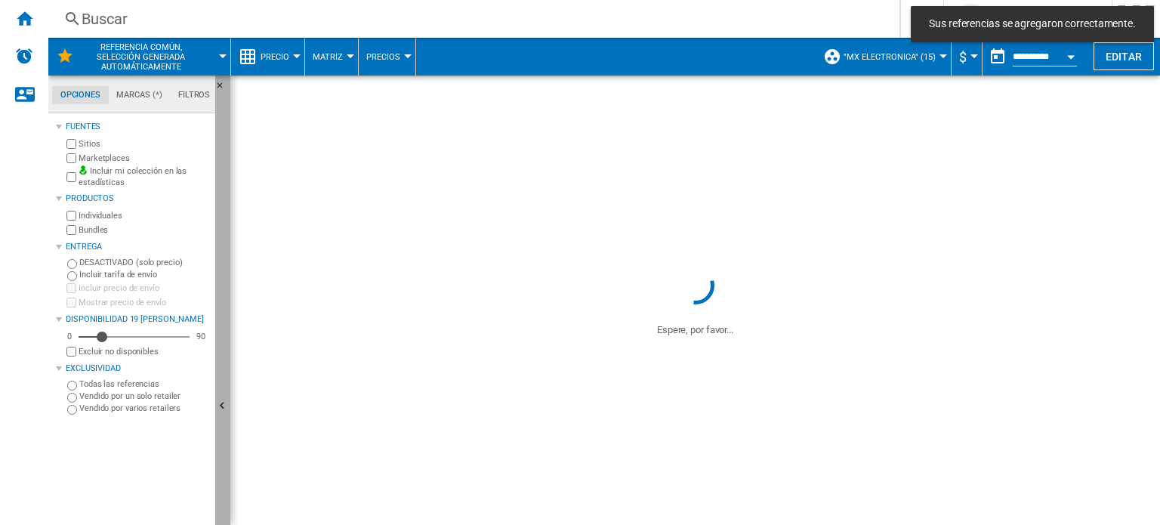
click at [227, 350] on button "Ocultar" at bounding box center [222, 407] width 15 height 663
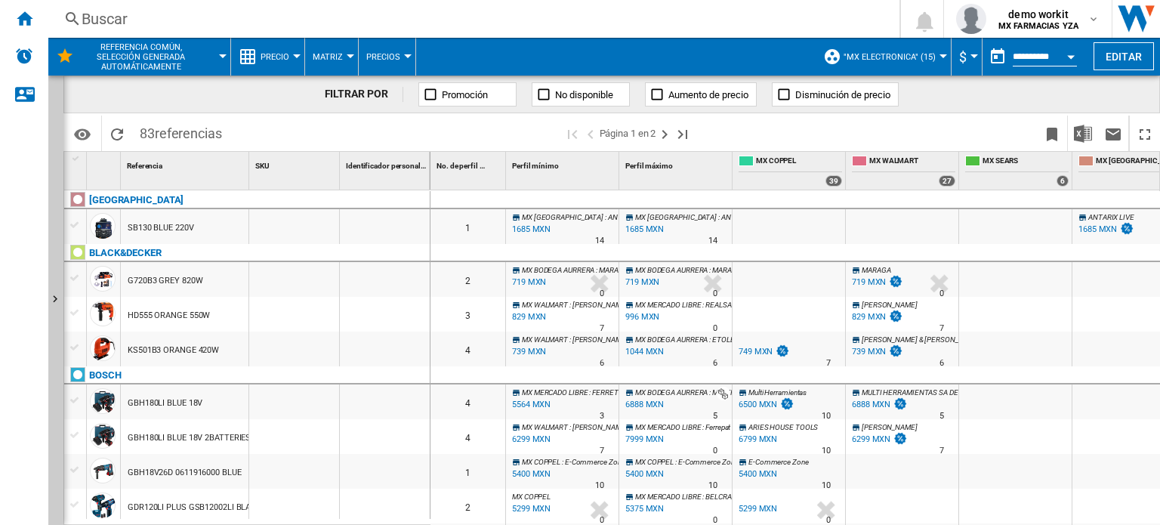
click at [967, 63] on button "$" at bounding box center [966, 57] width 15 height 38
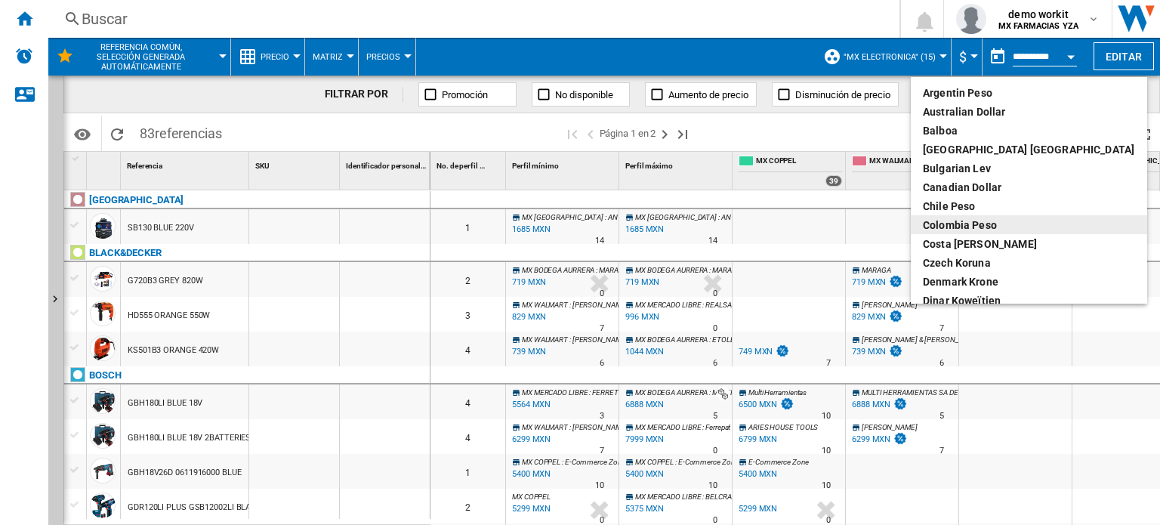
click at [867, 131] on md-backdrop at bounding box center [580, 262] width 1160 height 525
